Goal: Transaction & Acquisition: Purchase product/service

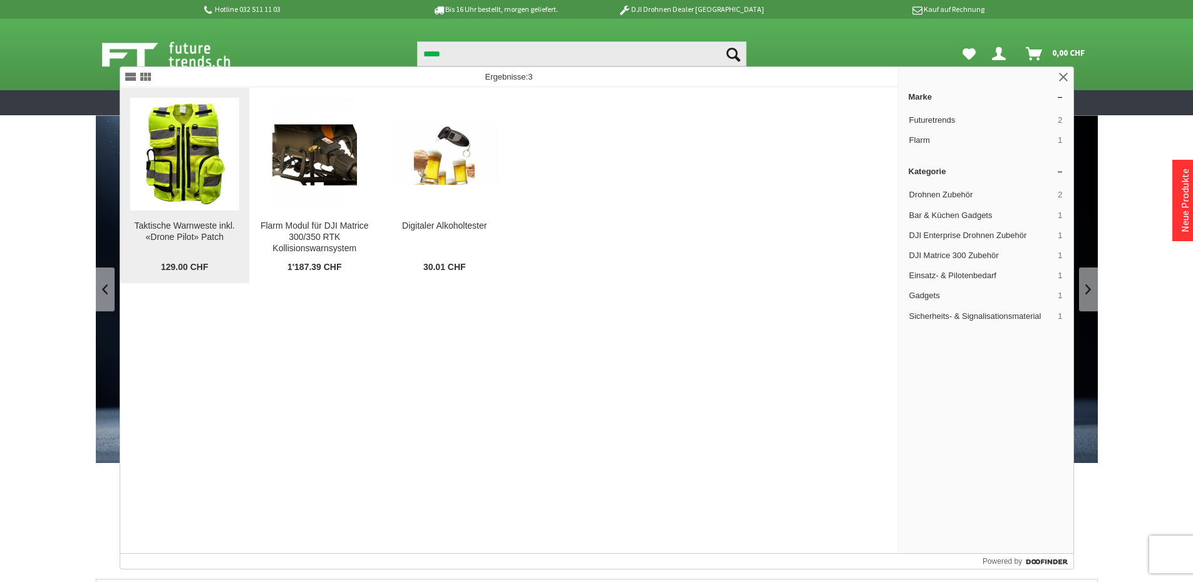
type input "****"
click at [174, 180] on img at bounding box center [184, 154] width 87 height 113
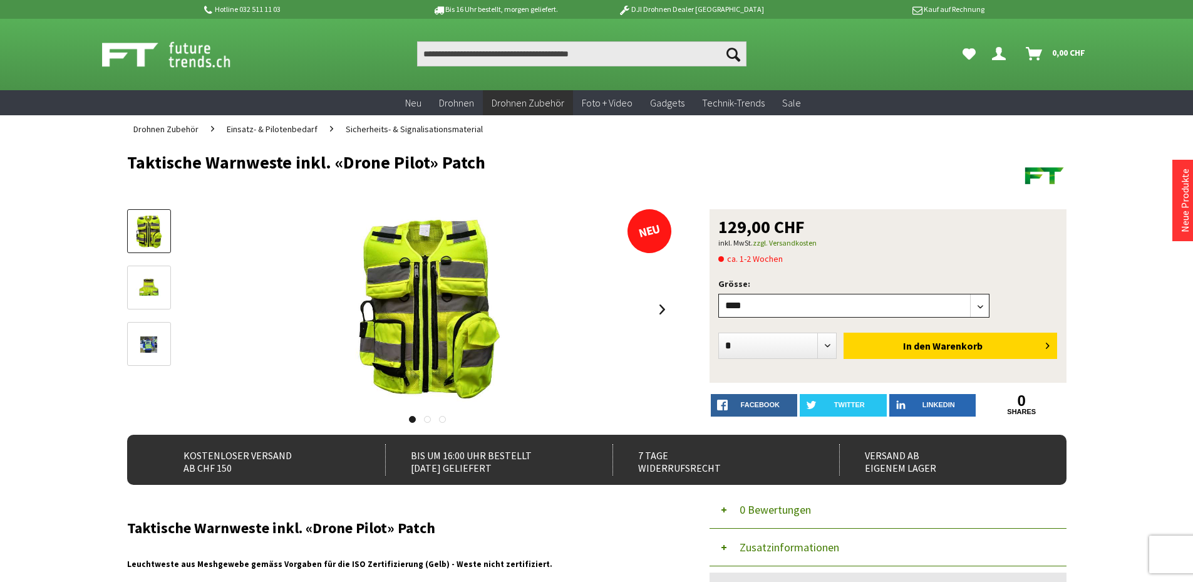
click at [825, 304] on select"] "**** *** *****" at bounding box center [854, 306] width 272 height 24
click at [1032, 249] on p "inkl. MwSt. zzgl. Versandkosten" at bounding box center [887, 242] width 339 height 15
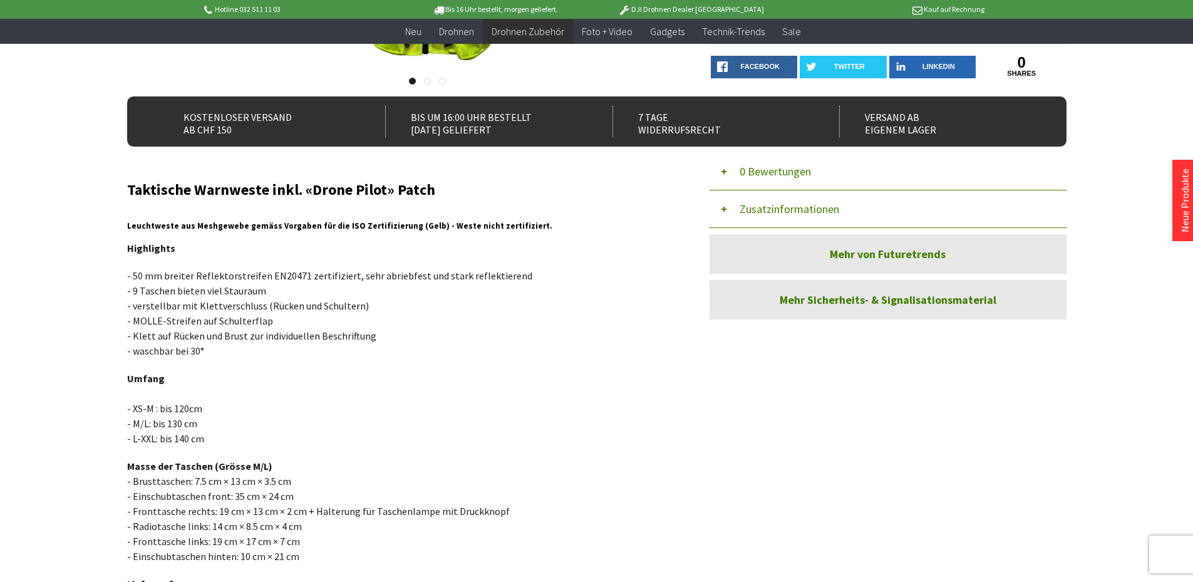
click at [597, 302] on p "- 50 mm breiter Reflektorstreifen EN20471 zertifiziert, sehr abriebfest und sta…" at bounding box center [399, 313] width 545 height 90
drag, startPoint x: 128, startPoint y: 226, endPoint x: 309, endPoint y: 209, distance: 182.4
click at [309, 209] on div "Taktische Warnweste inkl. «Drone Pilot» Patch Leuchtweste aus Meshgewebe gemäss…" at bounding box center [399, 399] width 545 height 435
copy span "Leuchtweste aus Meshgewebe gemäss Vorgaben fü"
drag, startPoint x: 358, startPoint y: 383, endPoint x: 304, endPoint y: 5, distance: 382.0
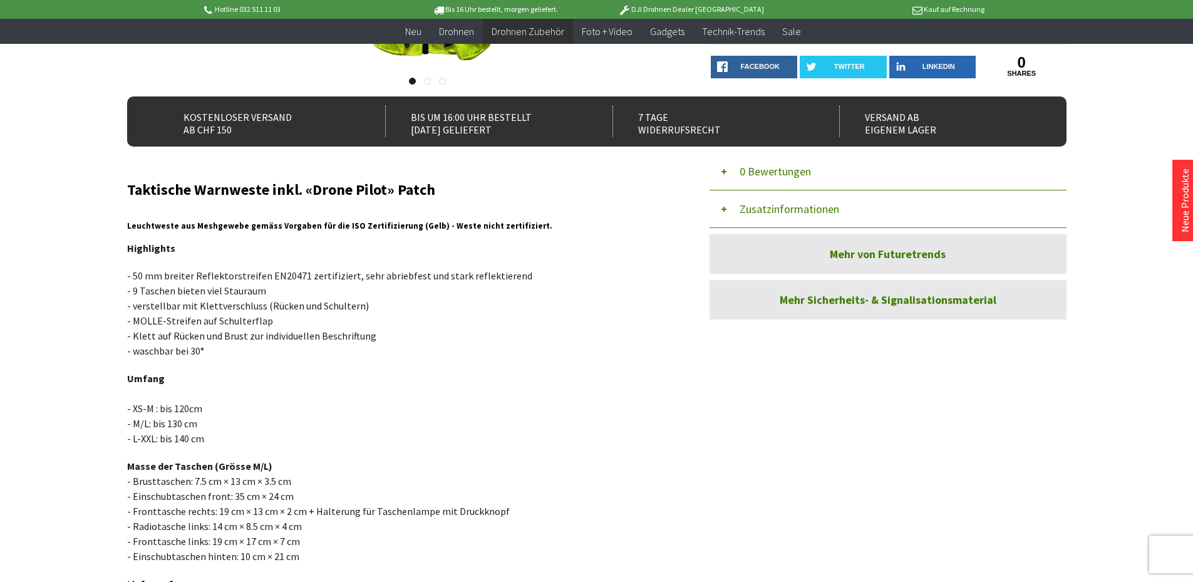
click at [358, 382] on p "Umfang - XS-M : bis 120cm - M/L: bis 130 cm - L-XXL: bis 140 cm" at bounding box center [399, 408] width 545 height 75
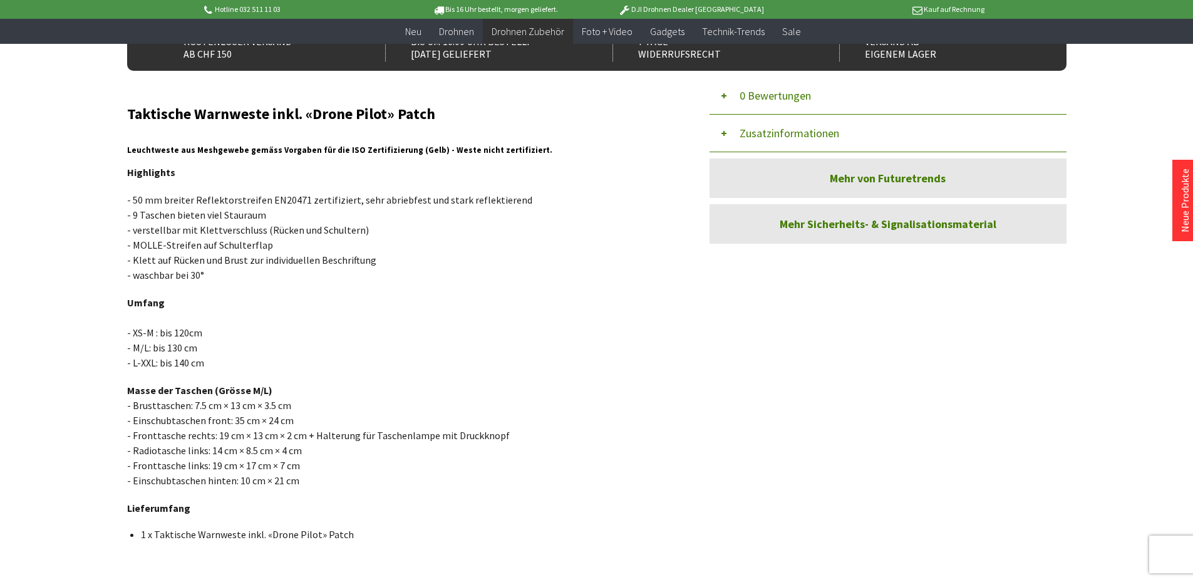
scroll to position [689, 0]
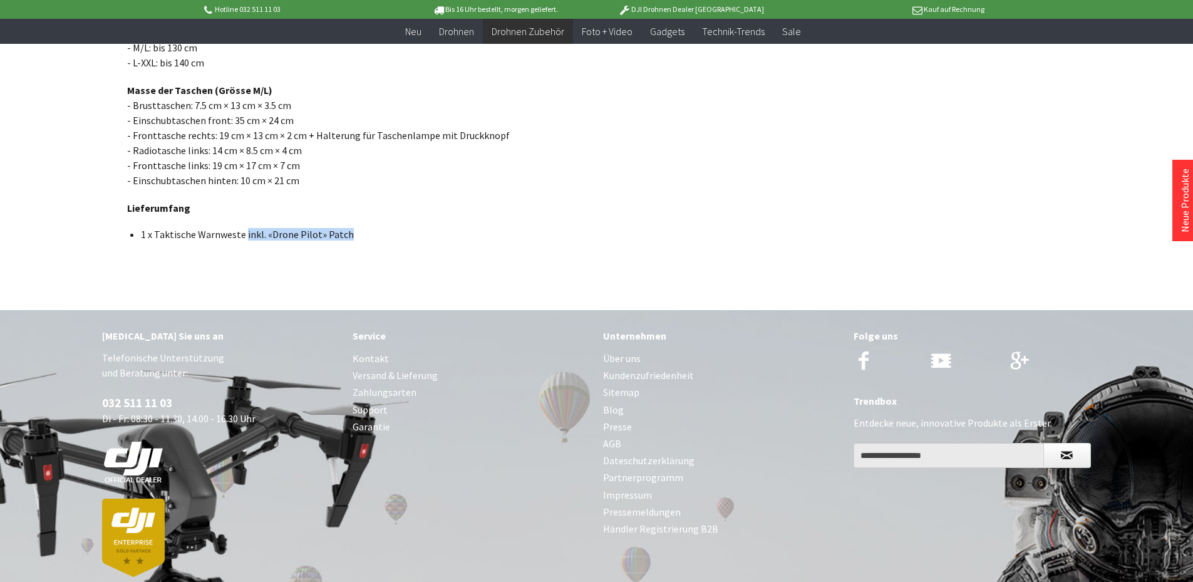
drag, startPoint x: 244, startPoint y: 234, endPoint x: 349, endPoint y: 234, distance: 105.2
click at [349, 234] on li "1 x Taktische Warnweste inkl. «Drone Pilot» Patch" at bounding box center [401, 234] width 521 height 13
copy li "inkl. «Drone Pilot» Patch"
click at [660, 509] on link "Pressemeldungen" at bounding box center [722, 512] width 238 height 17
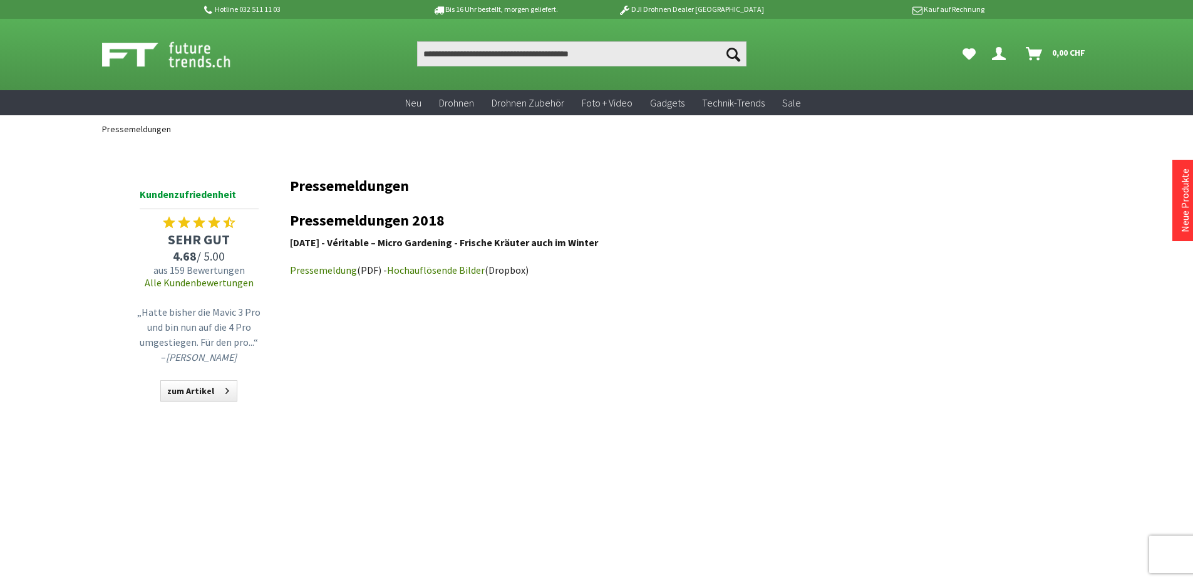
click at [445, 269] on link "Hochauflösende Bilder" at bounding box center [436, 270] width 98 height 13
